Goal: Task Accomplishment & Management: Manage account settings

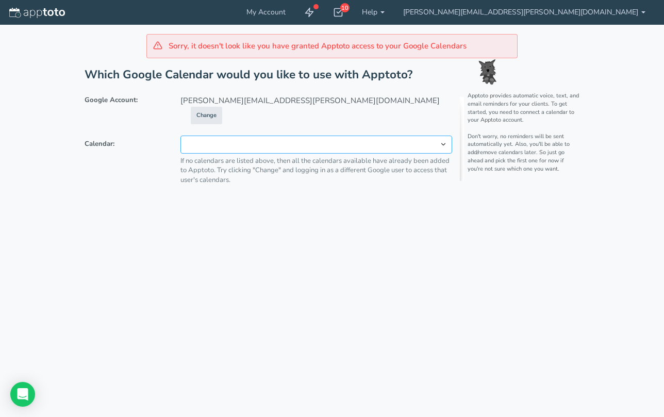
click at [443, 136] on select at bounding box center [317, 145] width 272 height 18
click at [383, 136] on select at bounding box center [317, 145] width 272 height 18
click at [368, 48] on div "Sorry, it doesn't look like you have granted Apptoto access to your Google Cale…" at bounding box center [332, 46] width 371 height 24
click at [473, 259] on div "Sorry, it doesn't look like you have granted Apptoto access to your Google Cale…" at bounding box center [332, 208] width 640 height 417
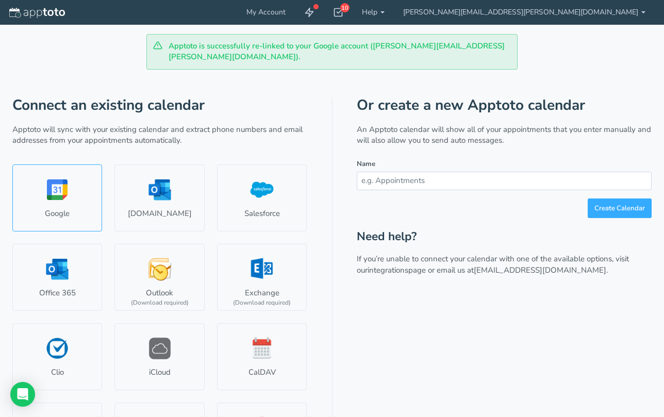
click at [64, 190] on link "Google" at bounding box center [57, 198] width 90 height 67
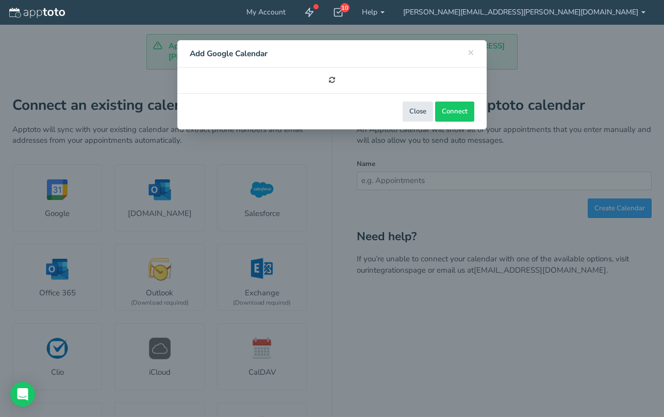
select select "number:58253"
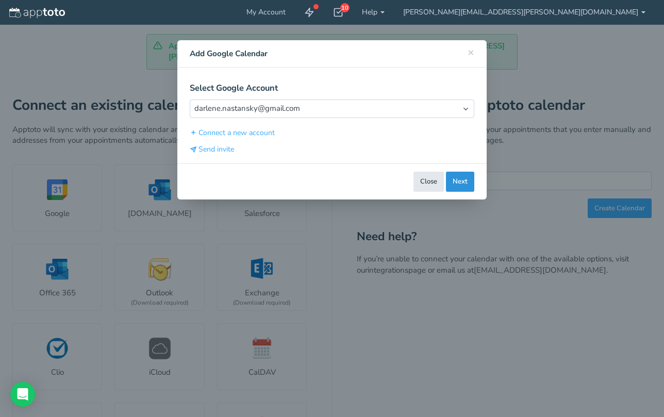
click at [461, 180] on button "Next" at bounding box center [460, 182] width 28 height 20
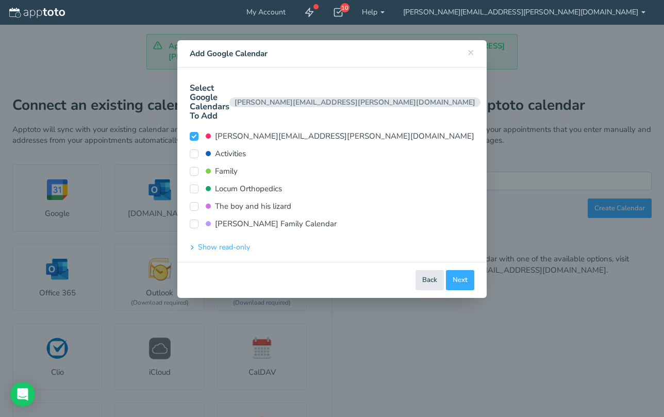
click at [193, 150] on input "Activities" at bounding box center [194, 154] width 9 height 9
checkbox input "true"
click at [191, 167] on input "Family" at bounding box center [194, 171] width 9 height 9
checkbox input "false"
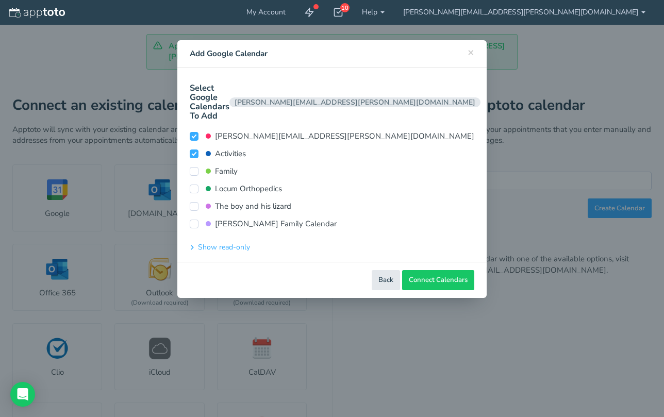
click at [193, 185] on input "Locum Orthopedics" at bounding box center [194, 189] width 9 height 9
checkbox input "true"
click at [193, 202] on input "The boy and his lizard" at bounding box center [194, 206] width 9 height 9
checkbox input "true"
click at [196, 220] on input "[PERSON_NAME] Family Calendar" at bounding box center [194, 224] width 9 height 9
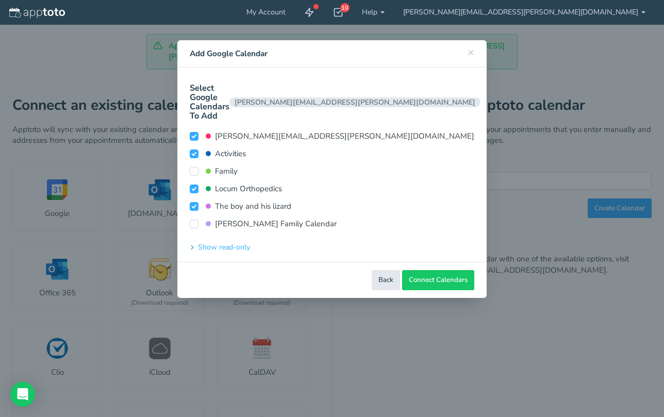
checkbox input "true"
click at [440, 275] on span "Connect Calendars" at bounding box center [438, 280] width 59 height 10
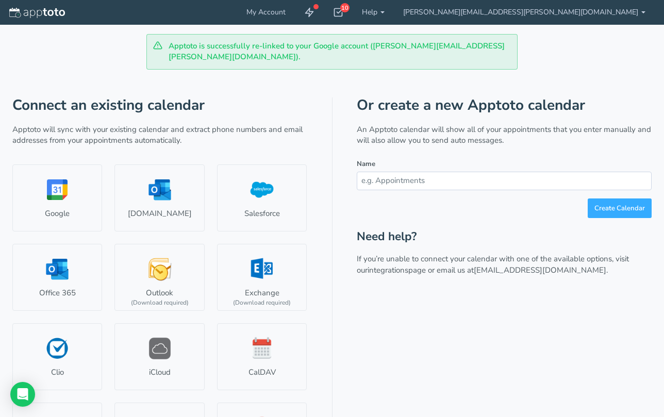
scroll to position [3, 0]
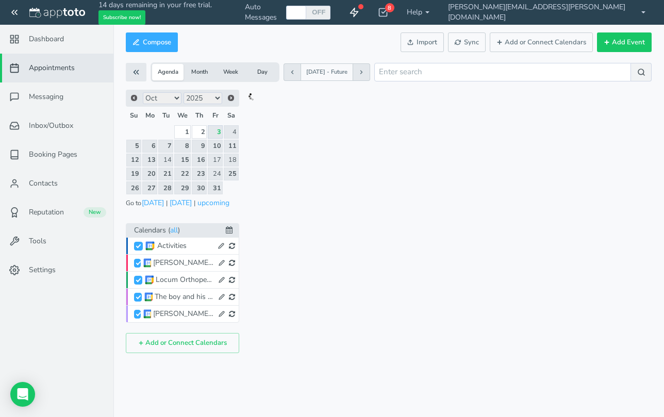
checkbox input "true"
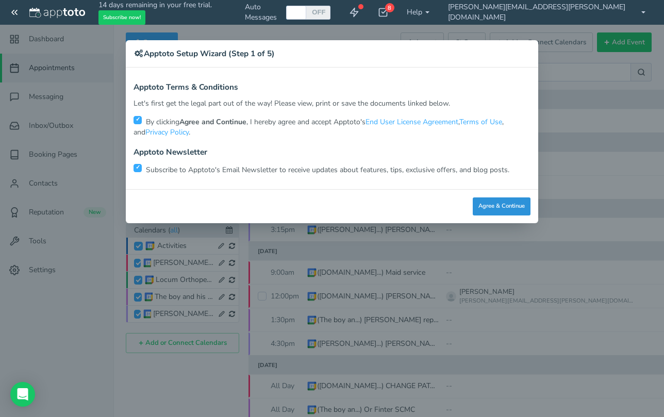
click at [514, 204] on button "Agree & Continue" at bounding box center [502, 207] width 58 height 18
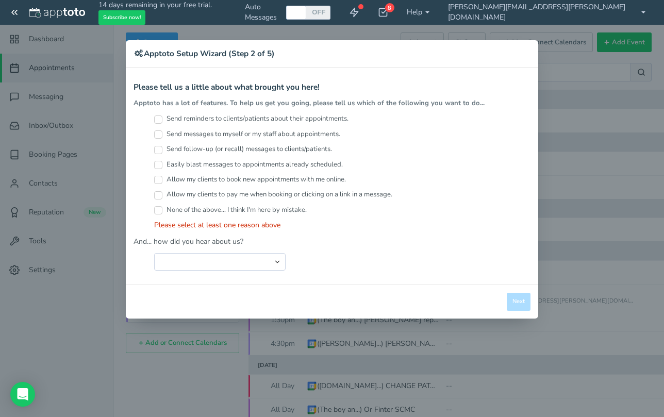
click at [335, 131] on label "Send messages to myself or my staff about appointments." at bounding box center [247, 134] width 186 height 10
click at [163, 131] on input "Send messages to myself or my staff about appointments." at bounding box center [158, 135] width 8 height 8
checkbox input "true"
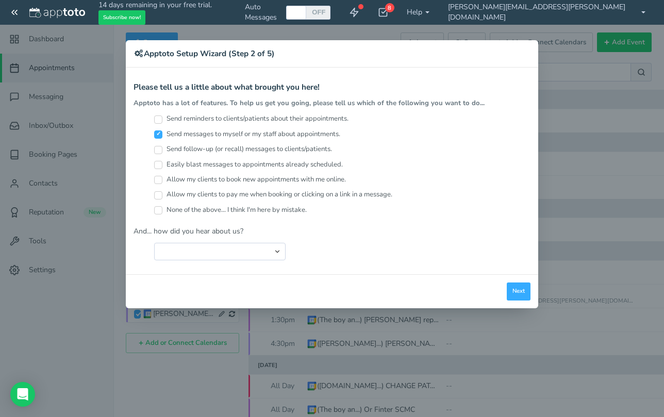
click at [327, 166] on label "Easily blast messages to appointments already scheduled." at bounding box center [248, 165] width 189 height 10
click at [163, 166] on input "Easily blast messages to appointments already scheduled." at bounding box center [158, 165] width 8 height 8
checkbox input "true"
click at [517, 290] on button "Next" at bounding box center [519, 292] width 24 height 18
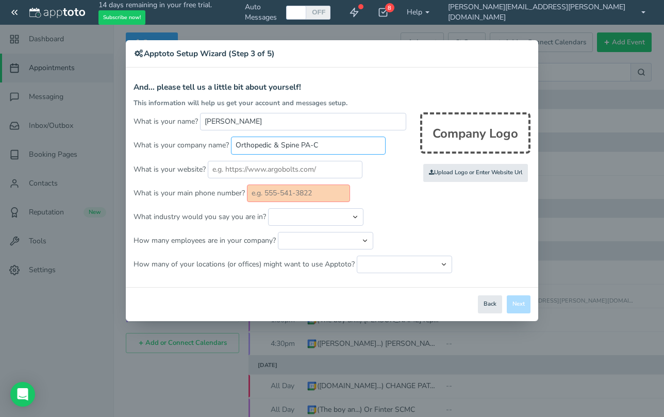
type input "Orthopedic & Spine PA-C"
type input "5037246456"
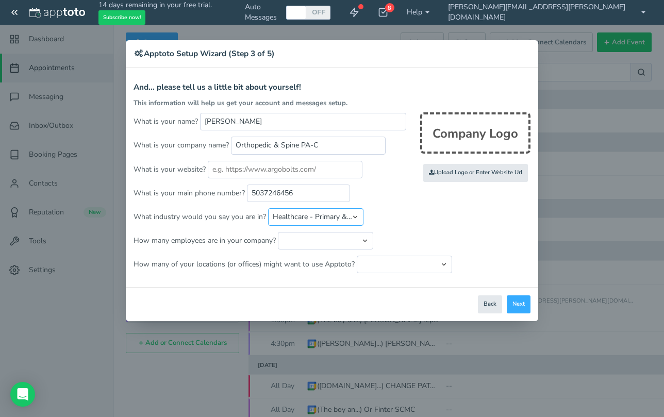
select select "string:Healthcare - Other"
select select "string:1"
click at [525, 301] on button "Next" at bounding box center [519, 305] width 24 height 18
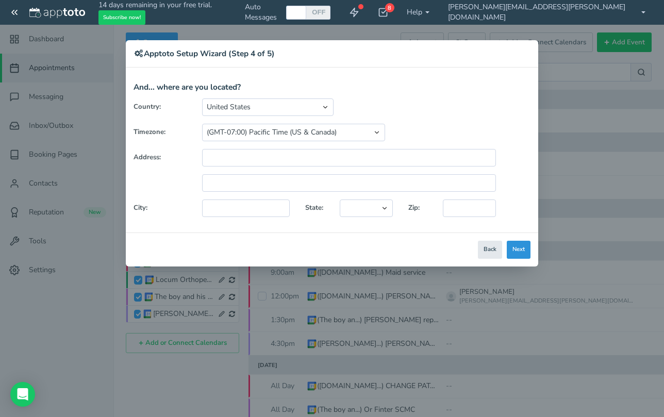
click at [515, 244] on button "Next" at bounding box center [519, 250] width 24 height 18
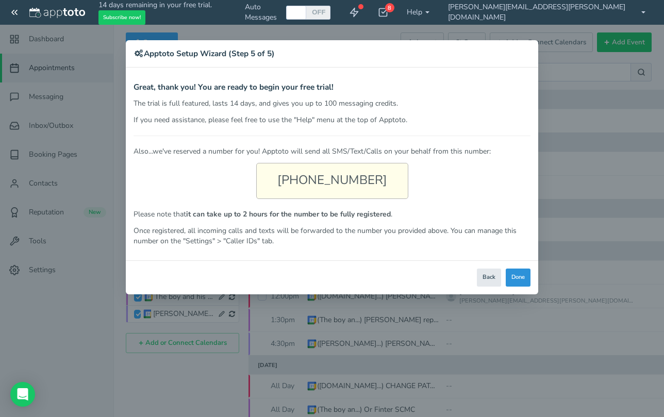
click at [523, 277] on button "Done" at bounding box center [518, 278] width 25 height 18
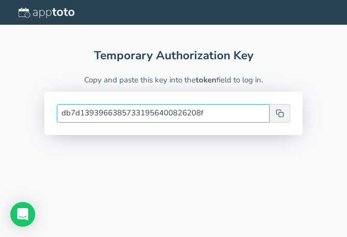
drag, startPoint x: 218, startPoint y: 113, endPoint x: 22, endPoint y: 111, distance: 196.1
click at [22, 111] on div "Temporary Authorization Key Copy and paste this key into the token field to log…" at bounding box center [173, 89] width 347 height 129
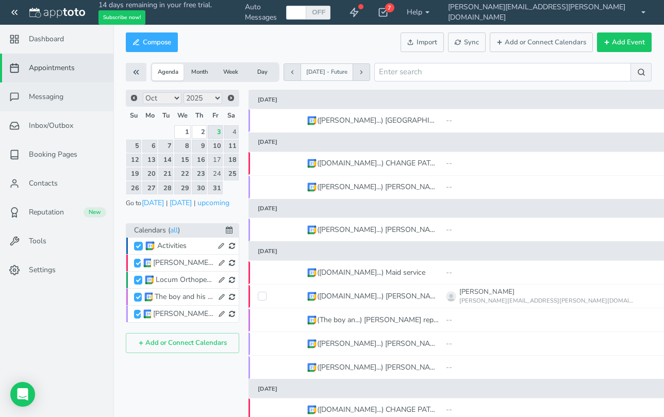
click at [54, 101] on span "Messaging" at bounding box center [46, 97] width 35 height 10
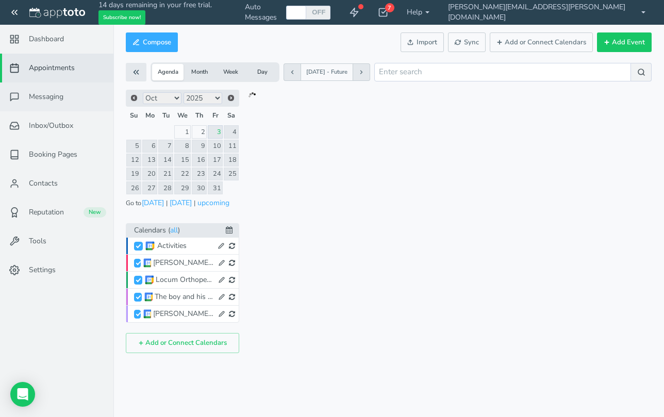
click at [55, 99] on span "Messaging" at bounding box center [46, 97] width 35 height 10
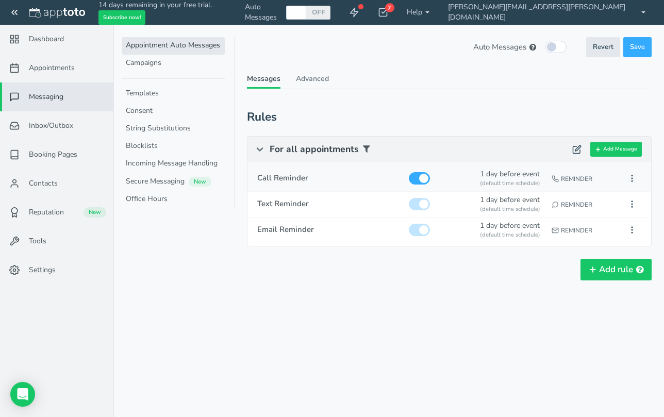
click at [419, 176] on input "checkbox" at bounding box center [419, 178] width 21 height 12
checkbox input "false"
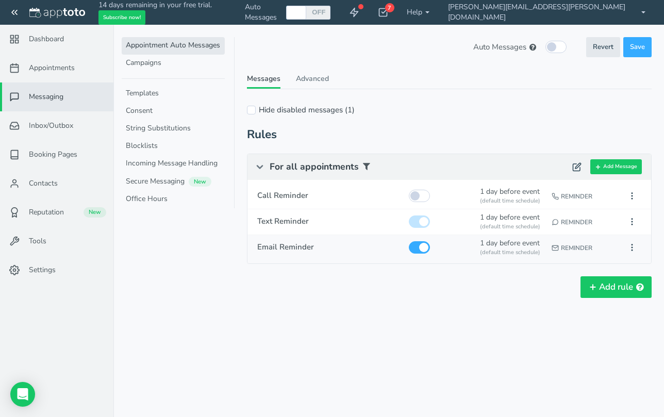
click at [417, 248] on input "checkbox" at bounding box center [419, 247] width 21 height 12
checkbox input "false"
click at [633, 223] on use at bounding box center [632, 222] width 1 height 6
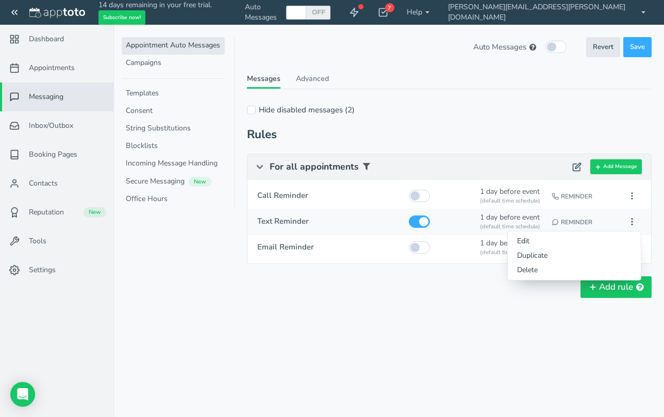
click at [597, 220] on div "Reminder" at bounding box center [583, 222] width 68 height 19
type input "Text Reminder"
checkbox input "true"
select select "number:1"
select select "string:default"
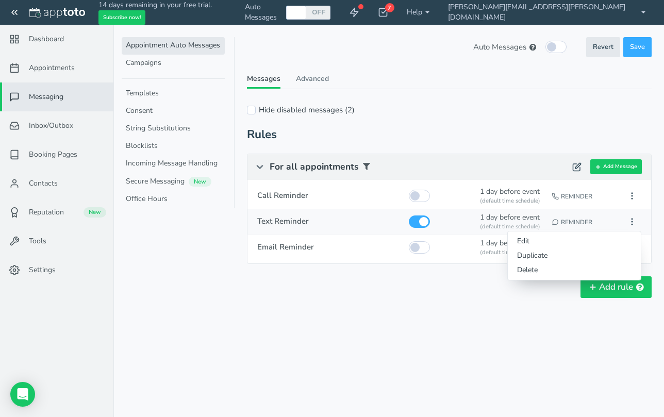
select select "string:1"
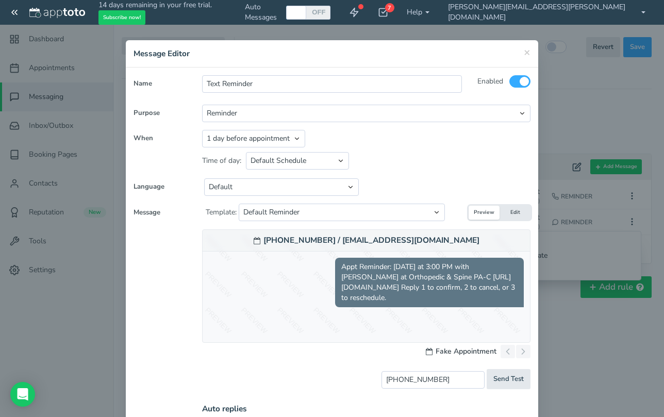
click at [301, 278] on div "Appt Reminder: tomorrow at 3:00 PM with Darlene Nastansky at Orthopedic & Spine…" at bounding box center [366, 283] width 315 height 50
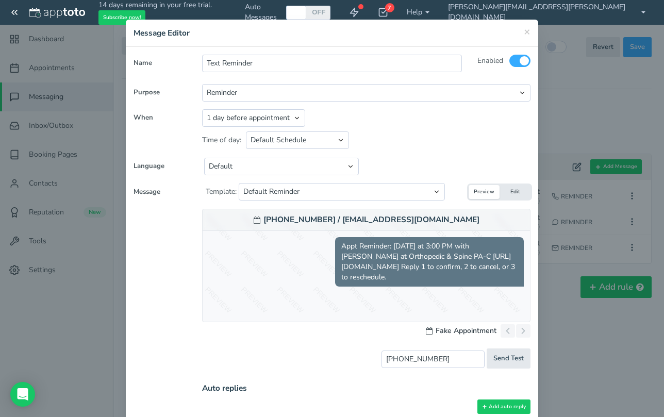
scroll to position [20, 0]
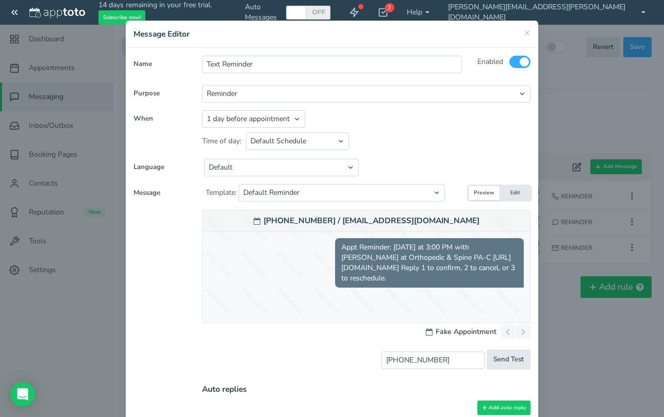
click at [313, 263] on div "Appt Reminder: tomorrow at 3:00 PM with Darlene Nastansky at Orthopedic & Spine…" at bounding box center [366, 263] width 315 height 50
click at [329, 249] on div "Appt Reminder: tomorrow at 3:00 PM with Darlene Nastansky at Orthopedic & Spine…" at bounding box center [366, 263] width 315 height 50
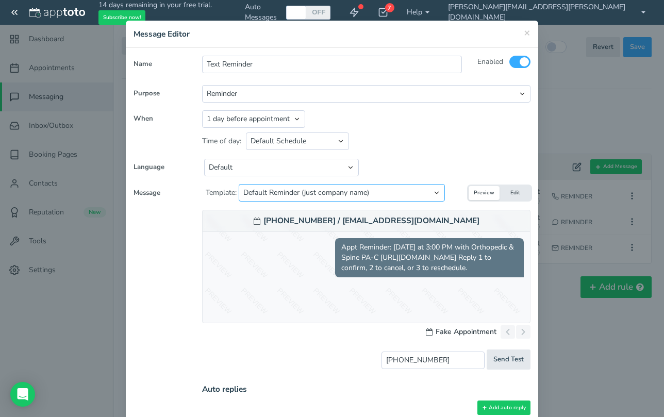
select select "object:8842"
click at [511, 194] on button "Edit" at bounding box center [515, 193] width 31 height 14
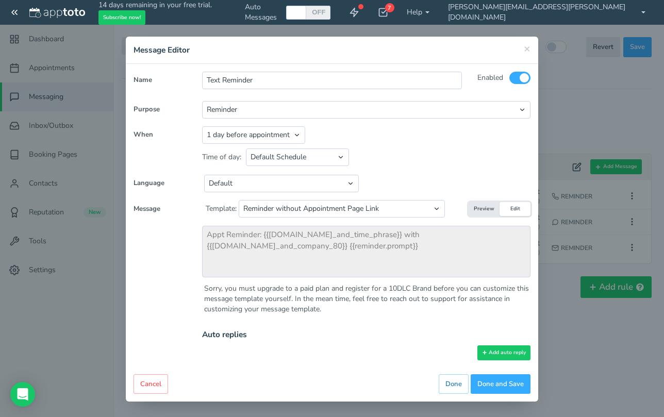
scroll to position [2, 0]
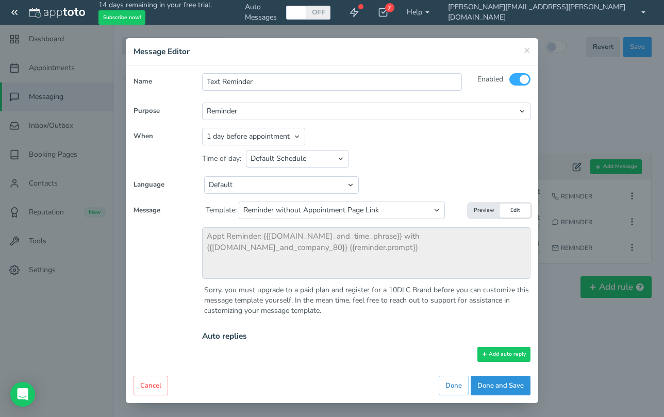
click at [496, 380] on button "Done and Save" at bounding box center [501, 386] width 60 height 20
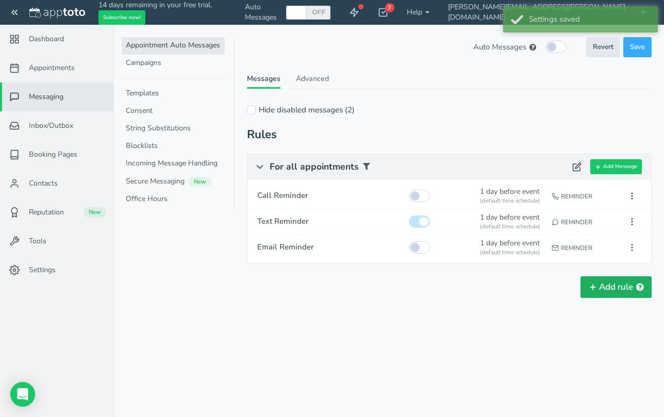
click at [603, 283] on button "Add rule" at bounding box center [616, 288] width 71 height 22
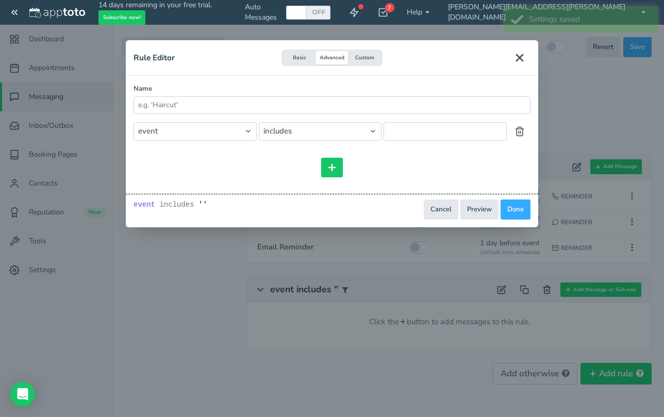
click at [377, 55] on button "Custom" at bounding box center [365, 58] width 33 height 14
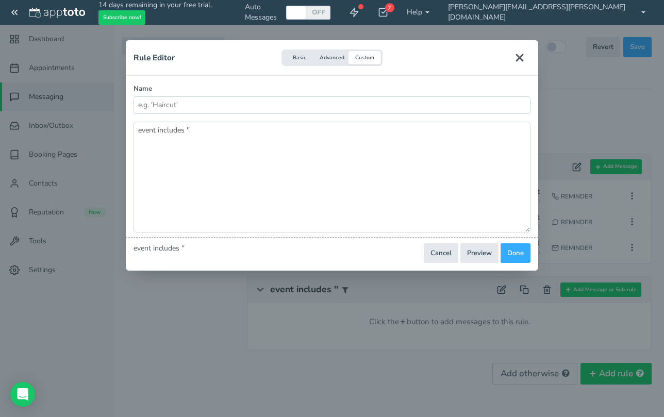
click at [336, 55] on button "Advanced" at bounding box center [332, 58] width 33 height 14
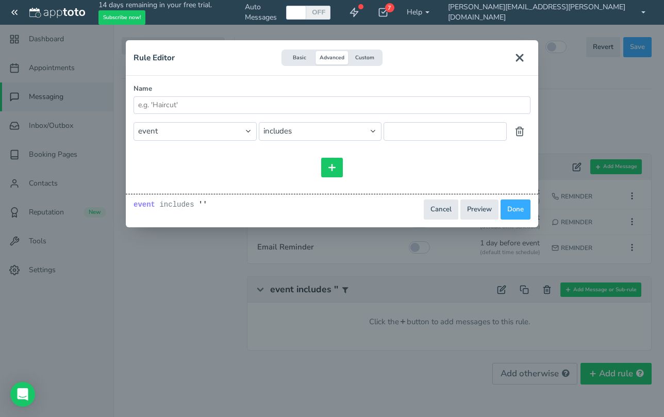
click at [521, 51] on button "Close" at bounding box center [520, 58] width 22 height 20
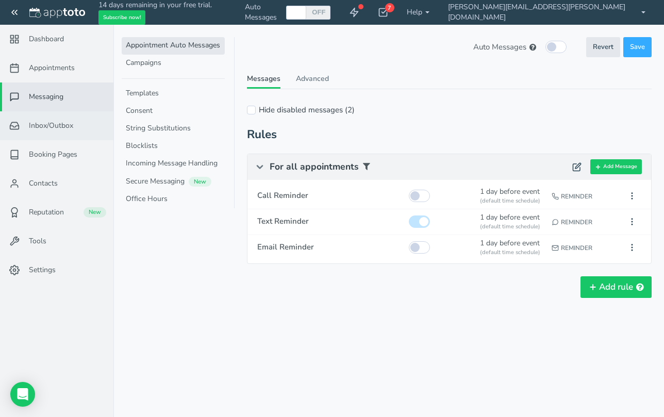
click at [53, 126] on span "Inbox/Outbox" at bounding box center [51, 126] width 44 height 10
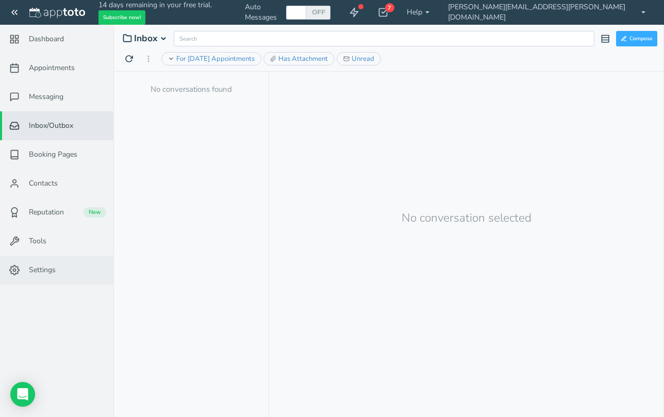
click at [45, 268] on span "Settings" at bounding box center [42, 270] width 27 height 10
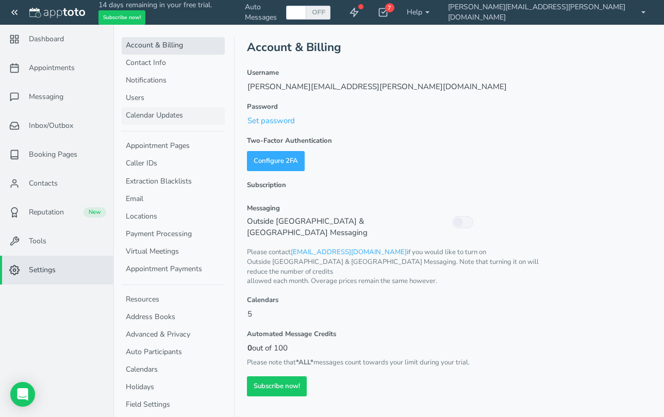
click at [158, 115] on link "Calendar Updates" at bounding box center [173, 116] width 103 height 18
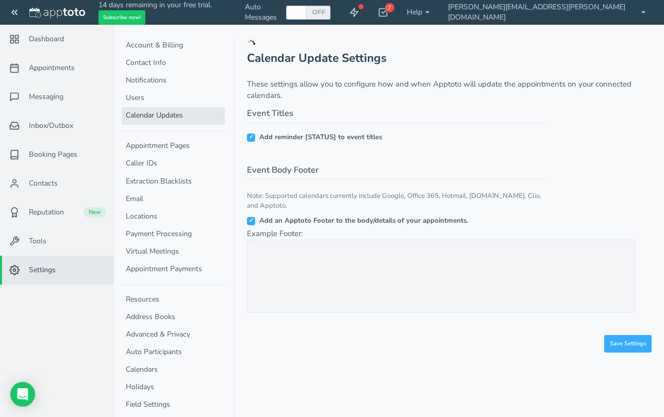
checkbox input "true"
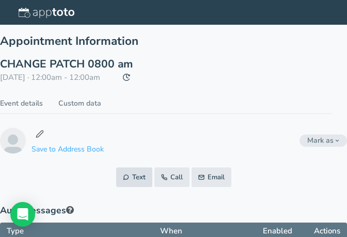
click at [141, 177] on button "Text" at bounding box center [134, 178] width 36 height 20
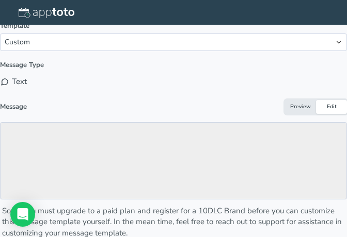
scroll to position [223, 0]
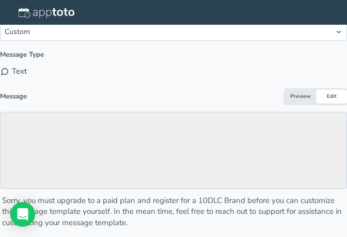
click at [78, 196] on div "Sorry, you must upgrade to a paid plan and register for a 10DLC Brand before yo…" at bounding box center [174, 212] width 345 height 33
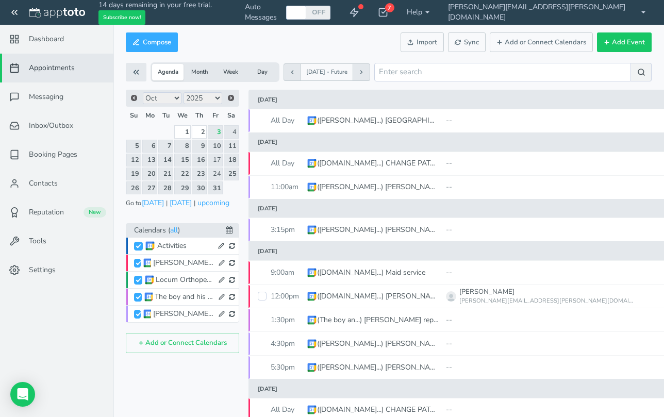
click at [136, 315] on input "[PERSON_NAME] Family Calendar" at bounding box center [137, 314] width 7 height 9
checkbox input "false"
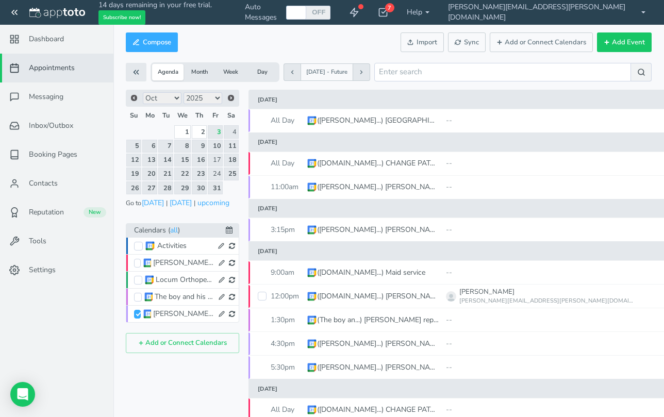
checkbox input "false"
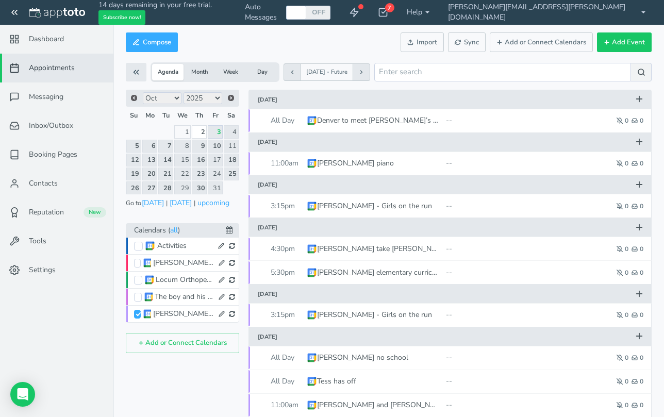
click at [138, 313] on input "[PERSON_NAME] Family Calendar" at bounding box center [137, 314] width 7 height 9
checkbox input "true"
click at [139, 298] on input "The boy and his lizard" at bounding box center [138, 297] width 8 height 9
checkbox input "true"
checkbox input "false"
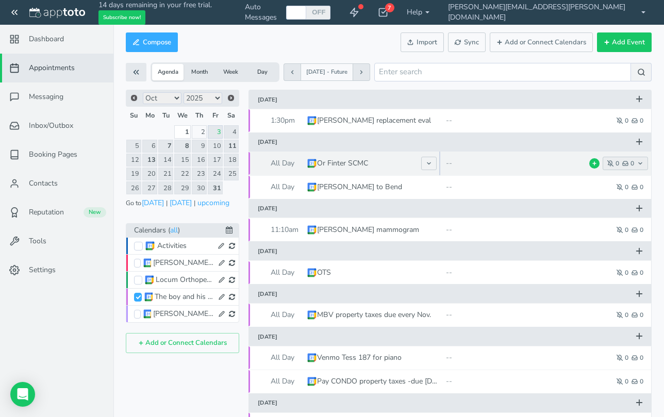
click at [609, 162] on icon "button" at bounding box center [611, 163] width 6 height 6
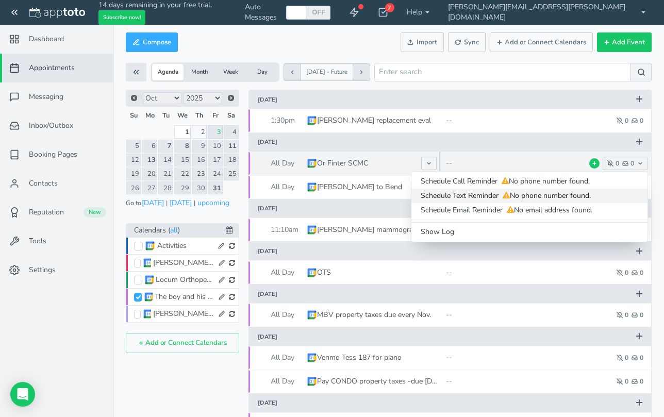
click at [557, 198] on span "No phone number found." at bounding box center [546, 196] width 90 height 10
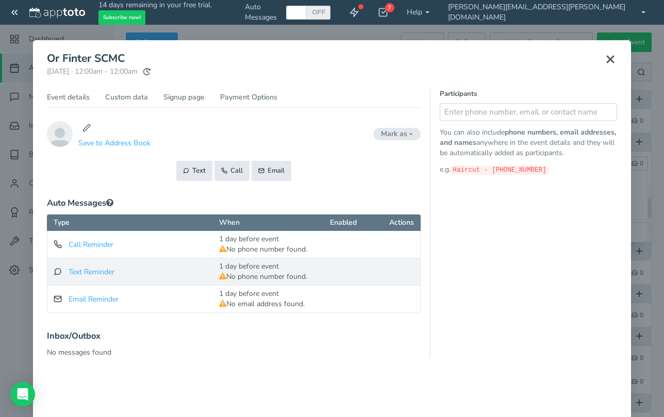
click at [284, 267] on div "1 day before event (pending)" at bounding box center [263, 267] width 88 height 10
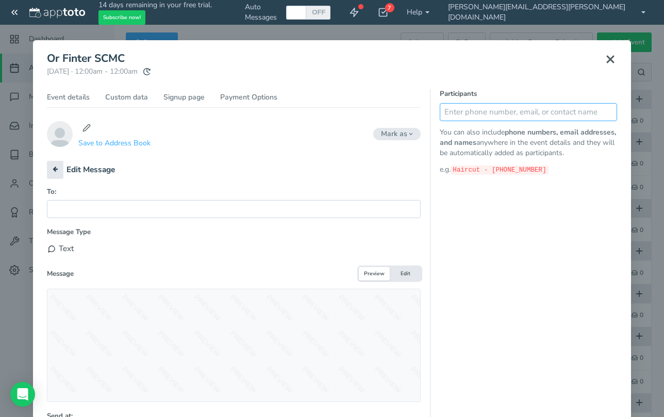
click at [472, 115] on input "text" at bounding box center [528, 112] width 177 height 18
type input "5037246456"
click at [606, 110] on icon at bounding box center [606, 111] width 7 height 7
